Goal: Task Accomplishment & Management: Manage account settings

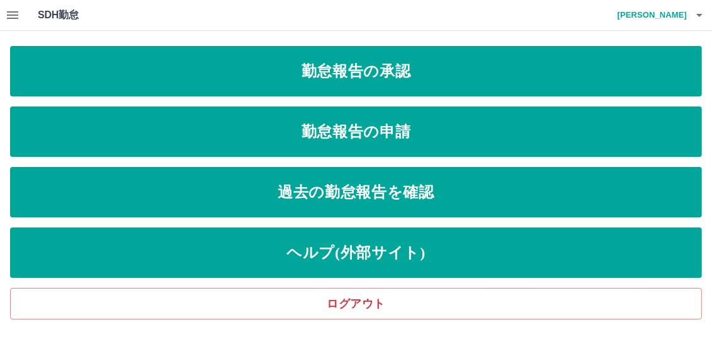
click at [10, 17] on icon "button" at bounding box center [12, 15] width 15 height 15
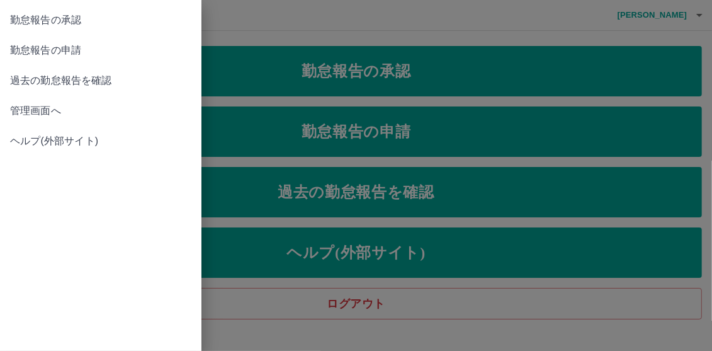
click at [26, 113] on span "管理画面へ" at bounding box center [100, 110] width 181 height 15
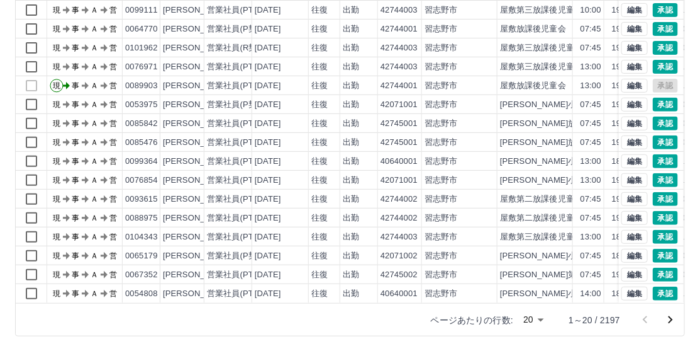
scroll to position [63, 0]
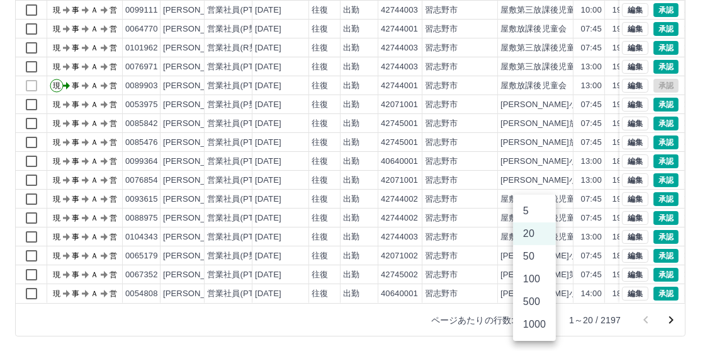
click at [544, 320] on body "SDH勤怠 須藤　美織 勤務実績承認 前月 2025年08月 次月 今月 月選択 承認モード 削除モード 一括承認 列一覧 0 フィルター 行間隔 エクスポー…" at bounding box center [356, 85] width 712 height 532
click at [531, 256] on li "50" at bounding box center [534, 256] width 43 height 23
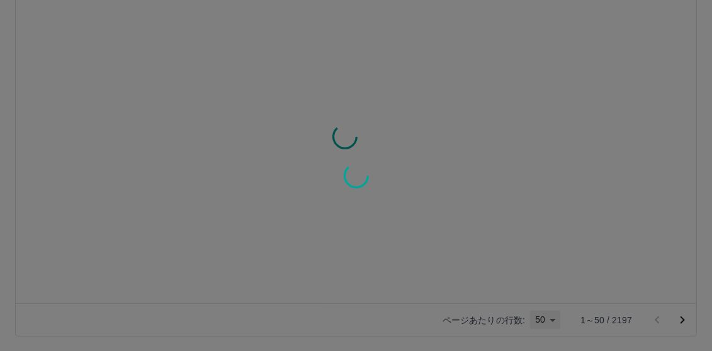
type input "**"
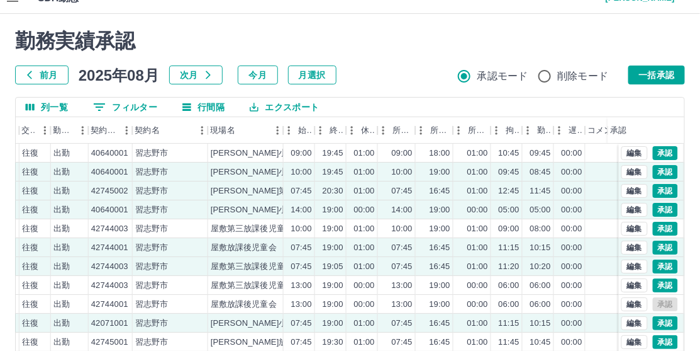
scroll to position [0, 0]
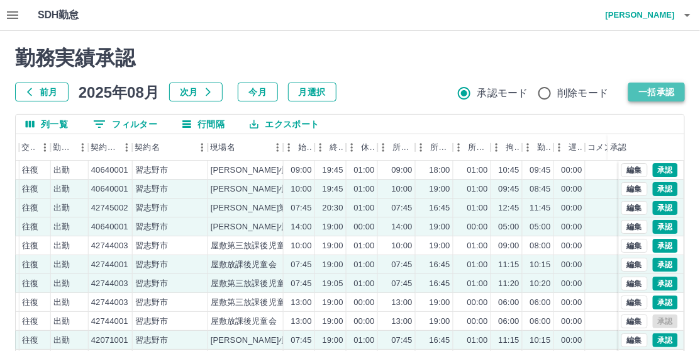
click at [653, 94] on button "一括承認" at bounding box center [657, 91] width 57 height 19
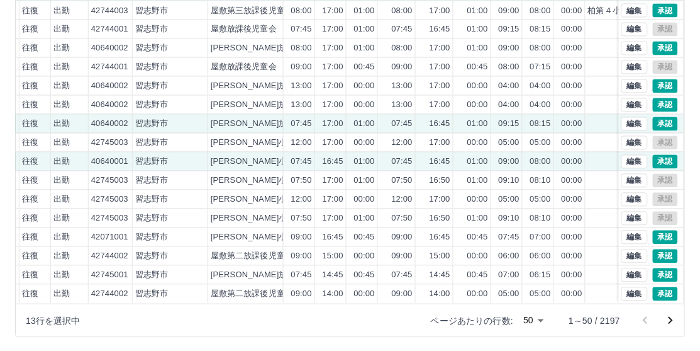
scroll to position [181, 0]
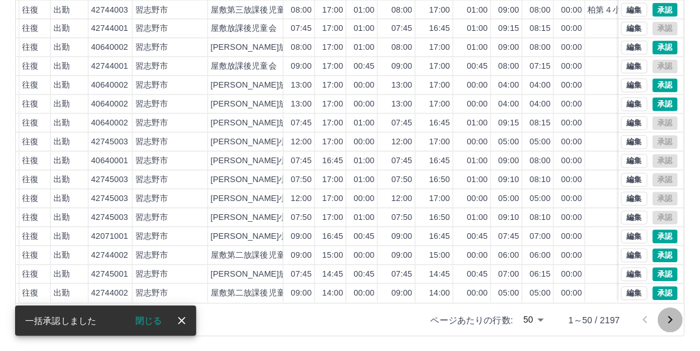
click at [673, 318] on icon "次のページへ" at bounding box center [670, 319] width 15 height 15
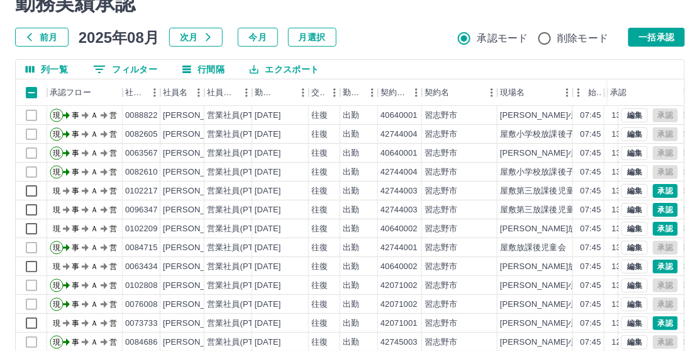
scroll to position [0, 0]
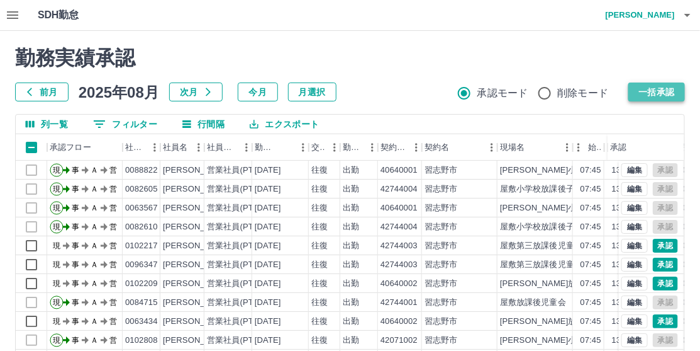
click at [655, 93] on button "一括承認" at bounding box center [657, 91] width 57 height 19
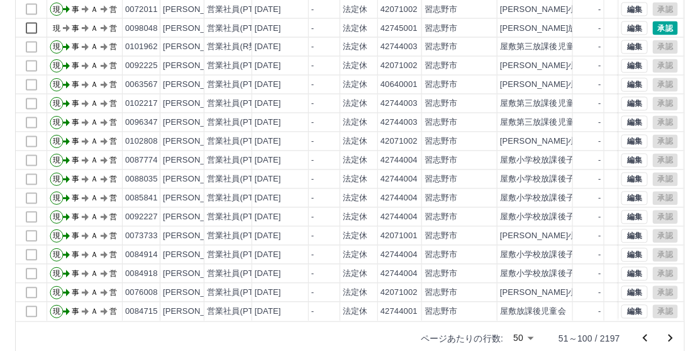
scroll to position [181, 0]
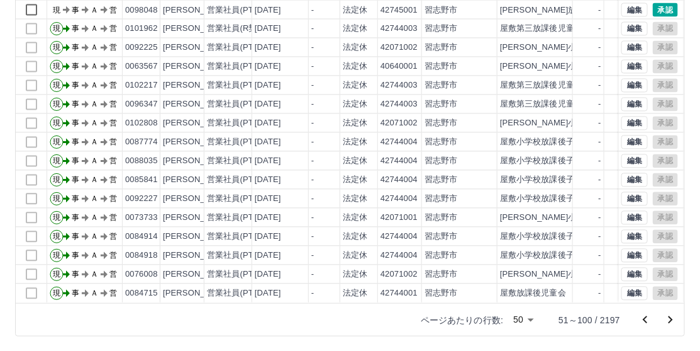
click at [671, 321] on icon "次のページへ" at bounding box center [671, 320] width 4 height 8
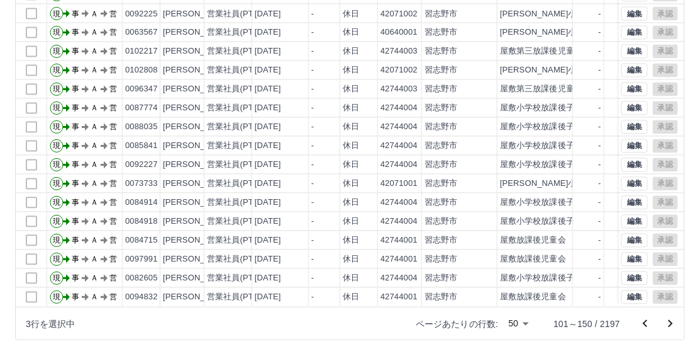
scroll to position [0, 0]
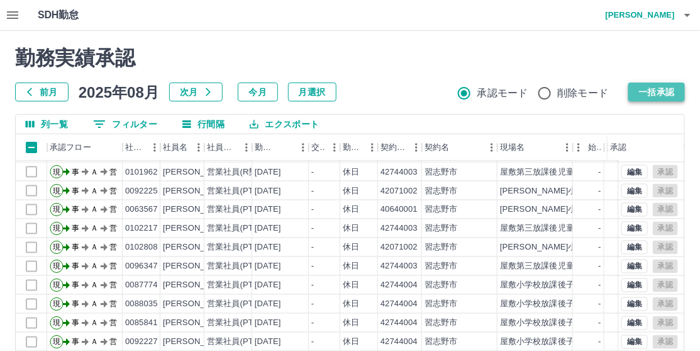
click at [655, 89] on button "一括承認" at bounding box center [657, 91] width 57 height 19
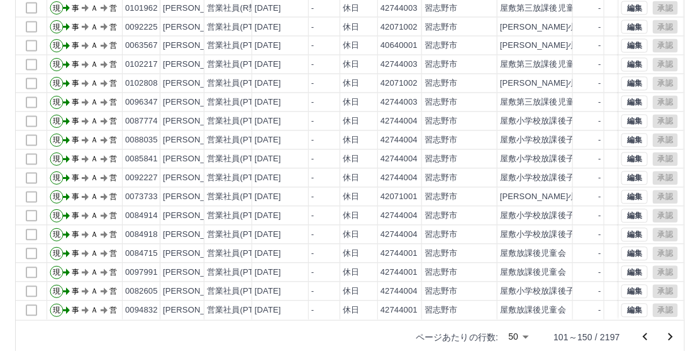
scroll to position [181, 0]
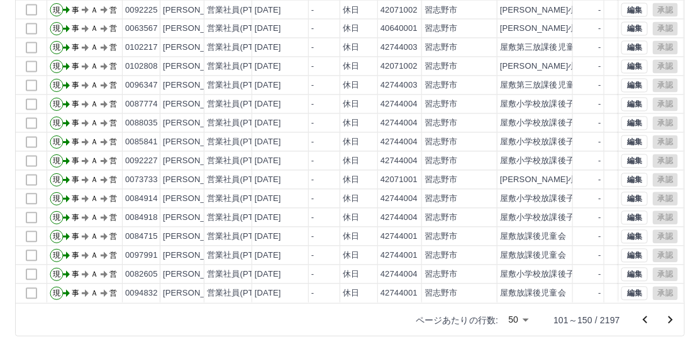
click at [668, 317] on icon "次のページへ" at bounding box center [670, 319] width 15 height 15
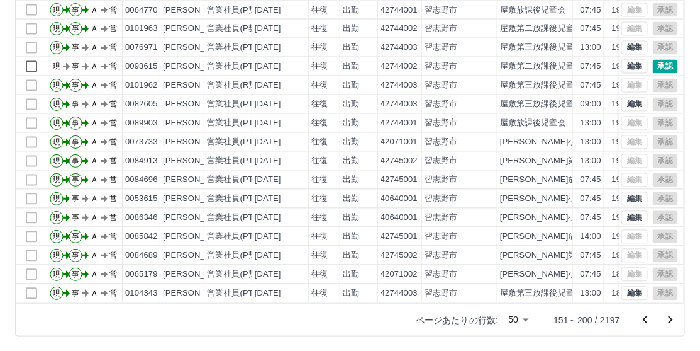
drag, startPoint x: 643, startPoint y: 320, endPoint x: 643, endPoint y: 312, distance: 8.2
click at [643, 320] on icon "前のページへ" at bounding box center [645, 319] width 15 height 15
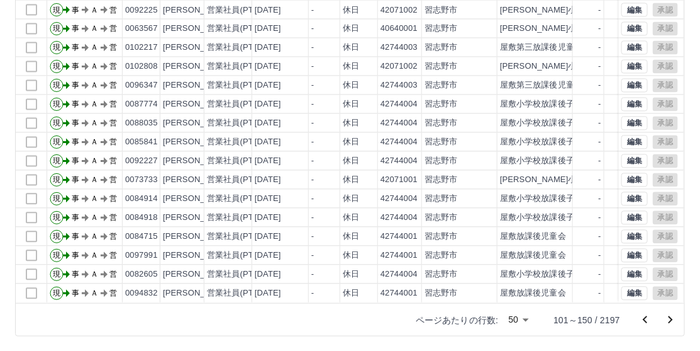
scroll to position [631, 0]
click at [674, 317] on icon "次のページへ" at bounding box center [670, 319] width 15 height 15
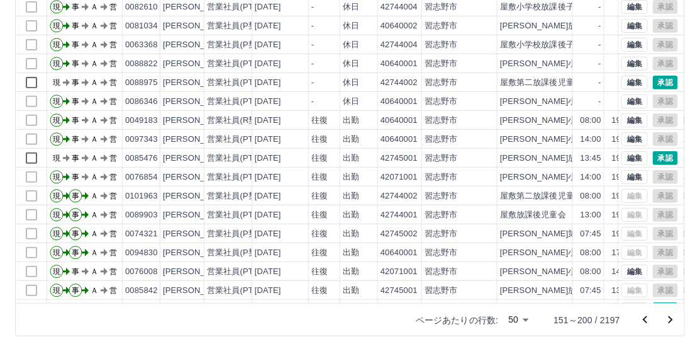
scroll to position [63, 0]
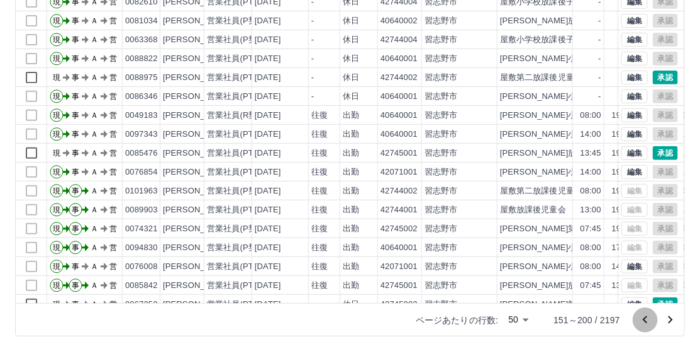
click at [648, 317] on icon "前のページへ" at bounding box center [645, 319] width 15 height 15
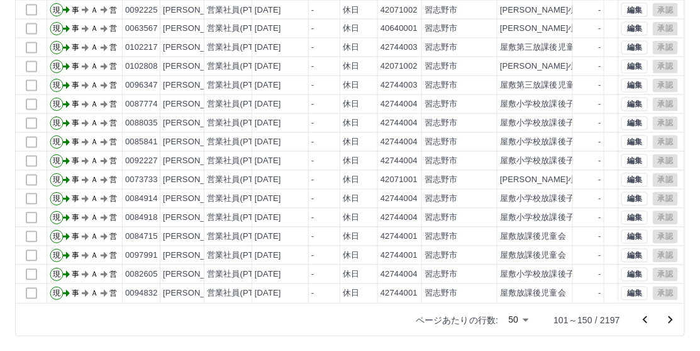
scroll to position [631, 0]
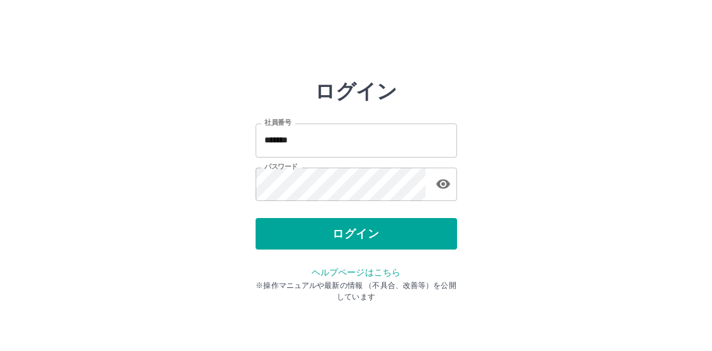
click at [493, 237] on div "ログイン 社員番号 ******* 社員番号 パスワード パスワード ログイン ヘルプページはこちら ※操作マニュアルや最新の情報 （不具合、改善等）を公開し…" at bounding box center [356, 179] width 712 height 201
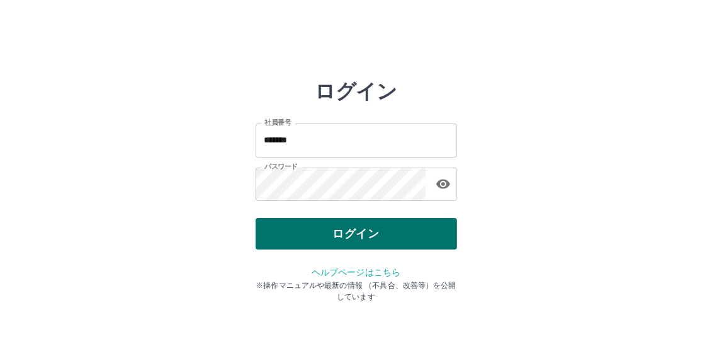
click at [369, 225] on button "ログイン" at bounding box center [356, 233] width 201 height 31
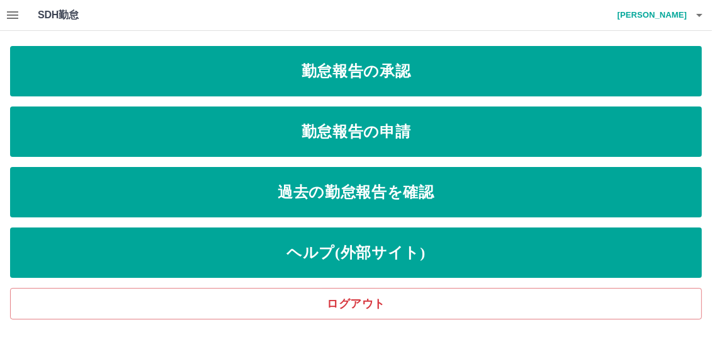
click at [16, 17] on icon "button" at bounding box center [12, 15] width 15 height 15
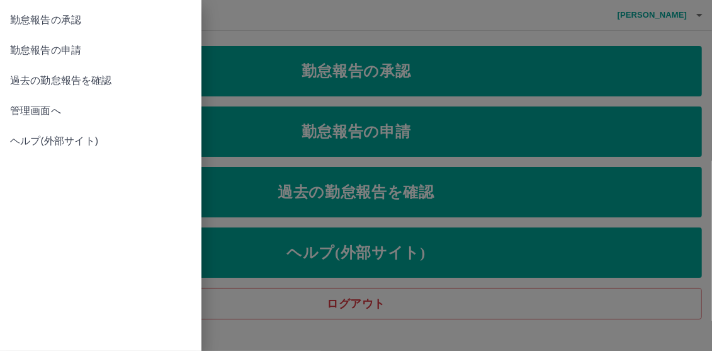
click at [23, 115] on span "管理画面へ" at bounding box center [100, 110] width 181 height 15
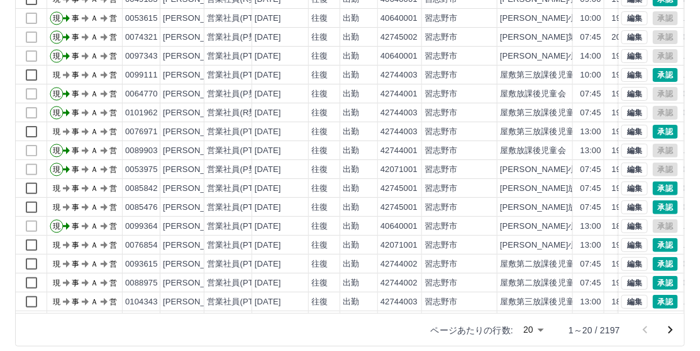
scroll to position [181, 0]
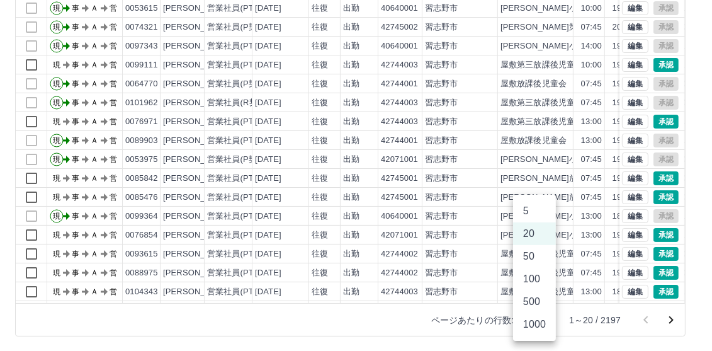
click at [538, 322] on body "SDH勤怠 [PERSON_NAME]実績承認 前月 [DATE] 次月 今月 月選択 承認モード 削除モード 一括承認 列一覧 0 フィルター 行間隔 エク…" at bounding box center [356, 85] width 712 height 532
click at [544, 327] on li "1000" at bounding box center [534, 324] width 43 height 23
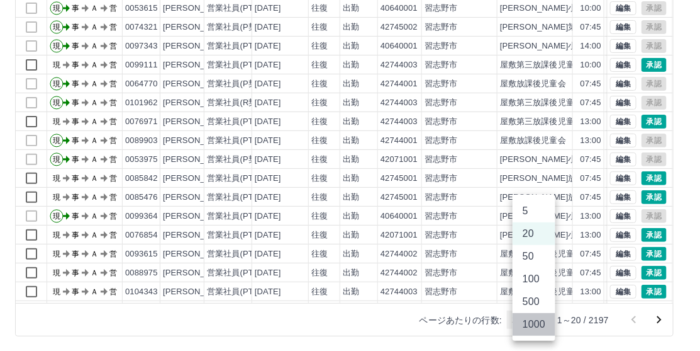
type input "****"
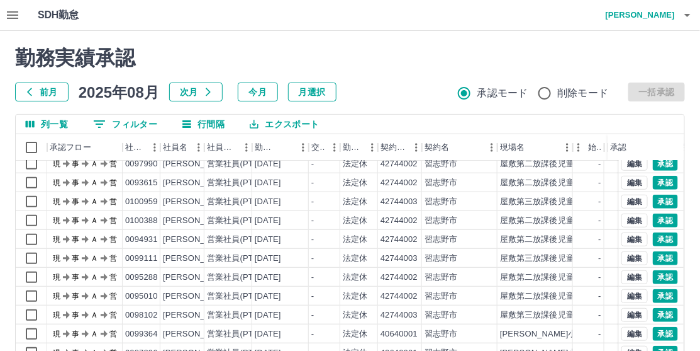
scroll to position [10887, 0]
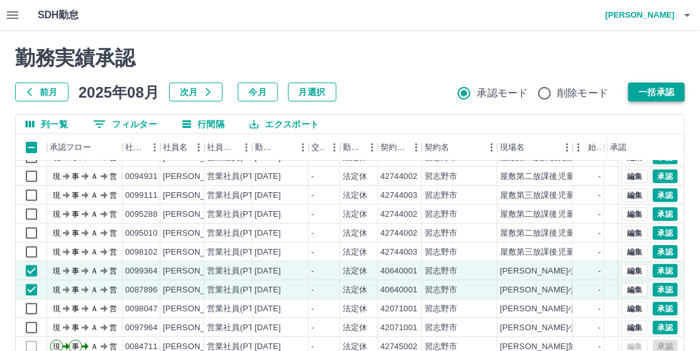
click at [666, 90] on button "一括承認" at bounding box center [657, 91] width 57 height 19
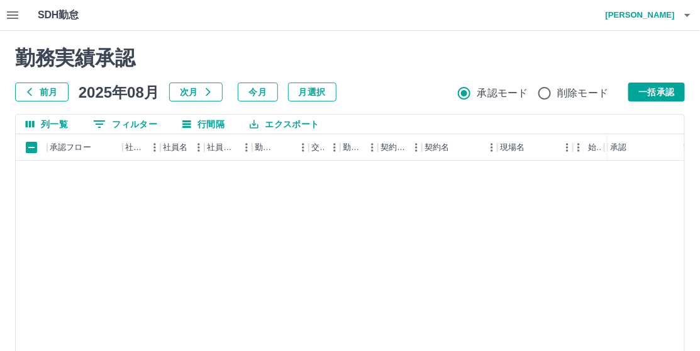
click at [657, 88] on div at bounding box center [350, 175] width 700 height 351
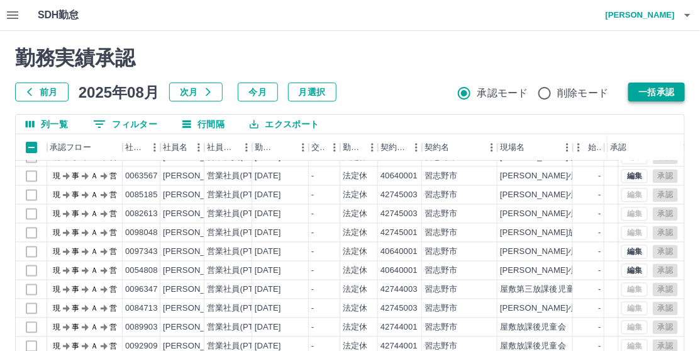
click at [657, 92] on button "一括承認" at bounding box center [657, 91] width 57 height 19
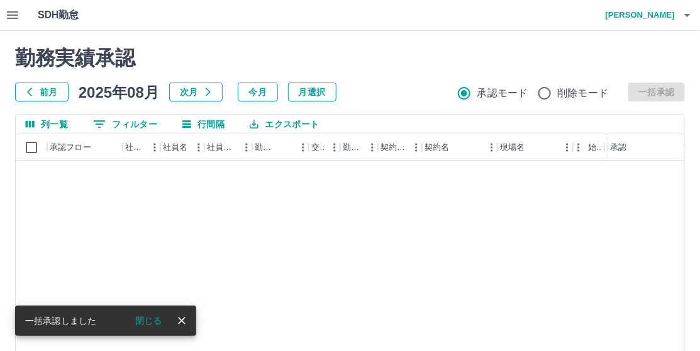
scroll to position [11957, 0]
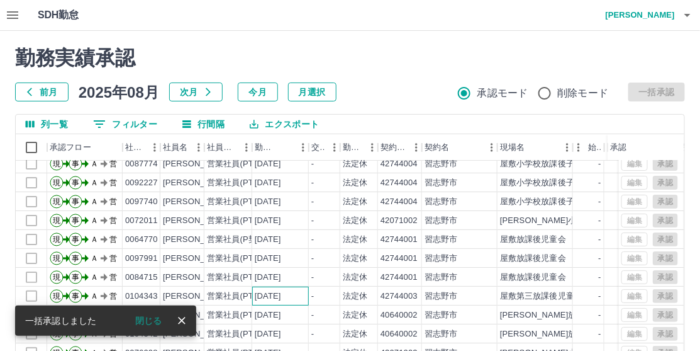
click at [295, 286] on div "[DATE]" at bounding box center [280, 295] width 57 height 19
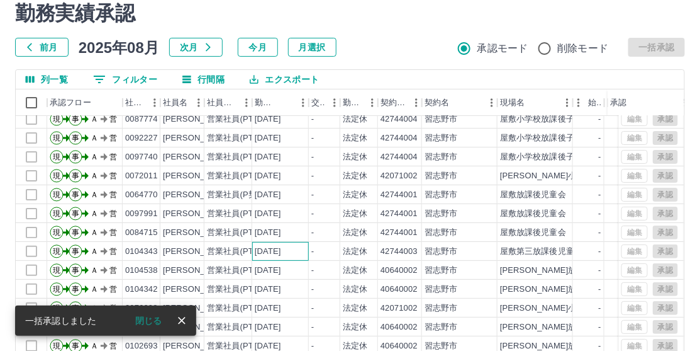
scroll to position [63, 0]
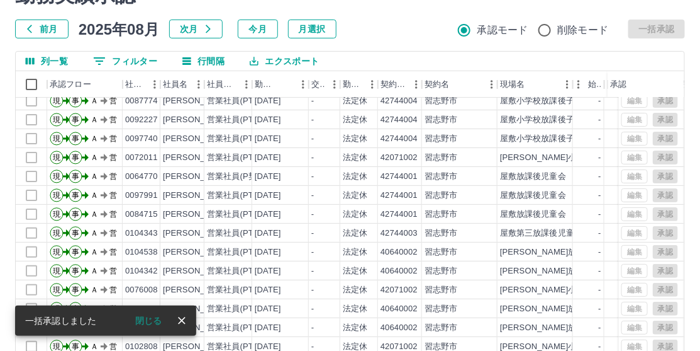
click at [188, 323] on icon "close" at bounding box center [182, 320] width 13 height 13
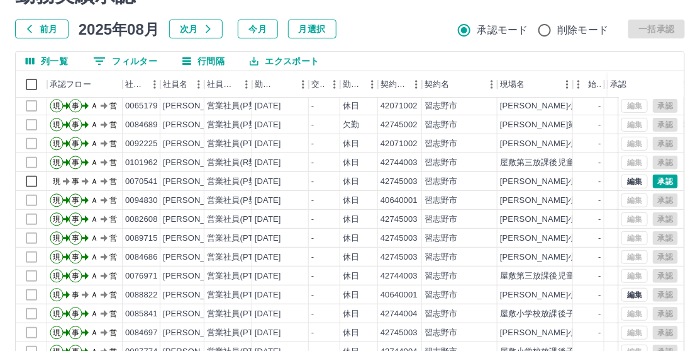
scroll to position [13342, 0]
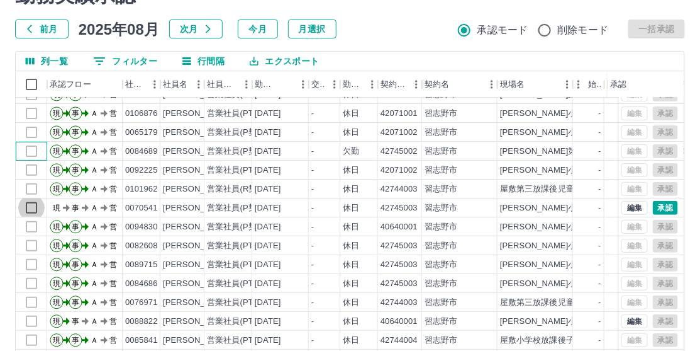
click at [32, 147] on div at bounding box center [31, 151] width 31 height 19
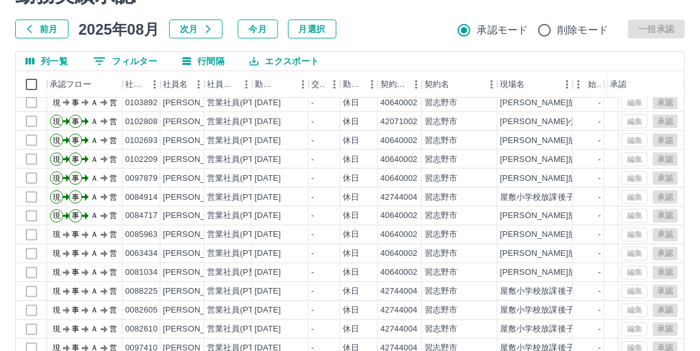
scroll to position [13782, 0]
